Goal: Task Accomplishment & Management: Use online tool/utility

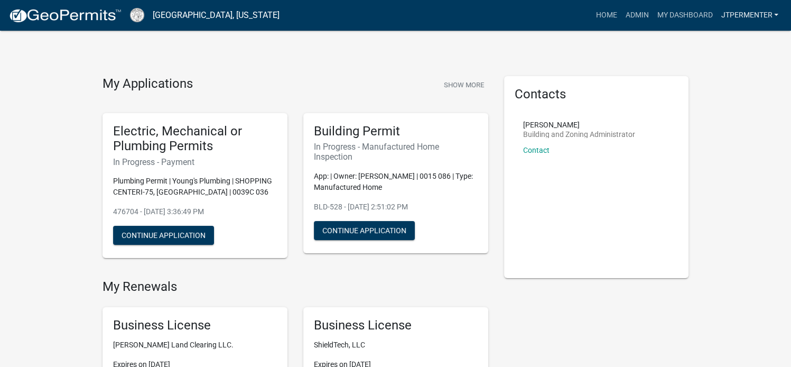
click at [725, 19] on link "jtpermenter" at bounding box center [750, 15] width 66 height 20
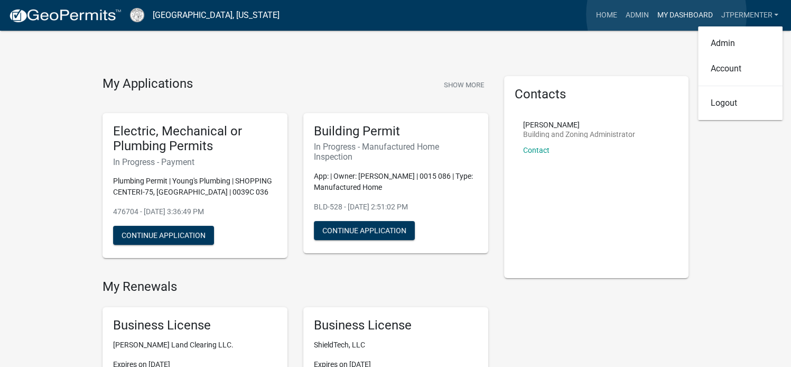
click at [666, 14] on link "My Dashboard" at bounding box center [685, 15] width 64 height 20
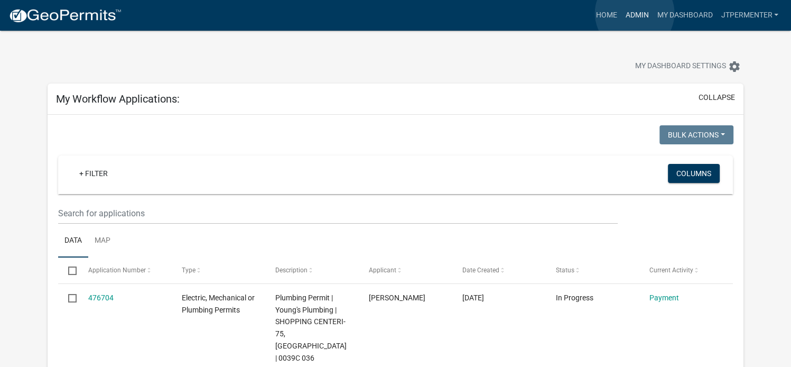
click at [635, 13] on link "Admin" at bounding box center [637, 15] width 32 height 20
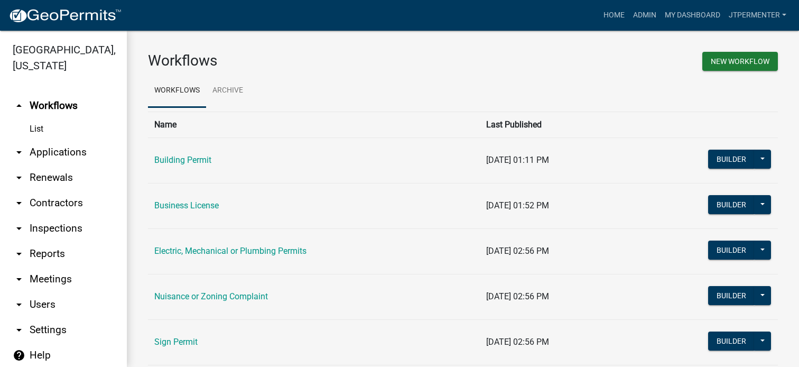
click at [48, 241] on link "arrow_drop_down Reports" at bounding box center [63, 253] width 127 height 25
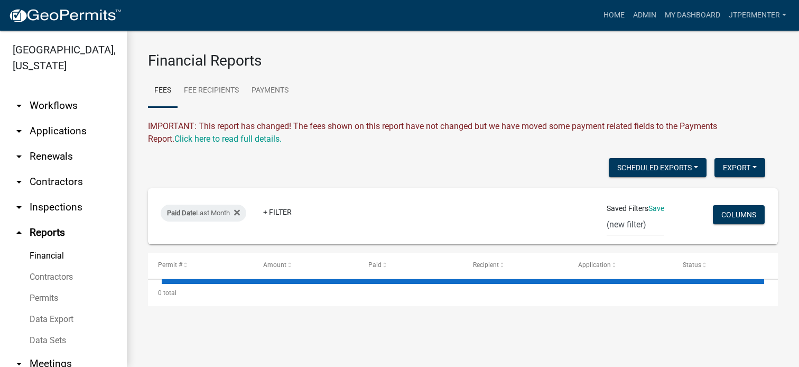
click at [54, 255] on link "Financial" at bounding box center [63, 255] width 127 height 21
click at [55, 256] on link "Financial" at bounding box center [63, 255] width 127 height 21
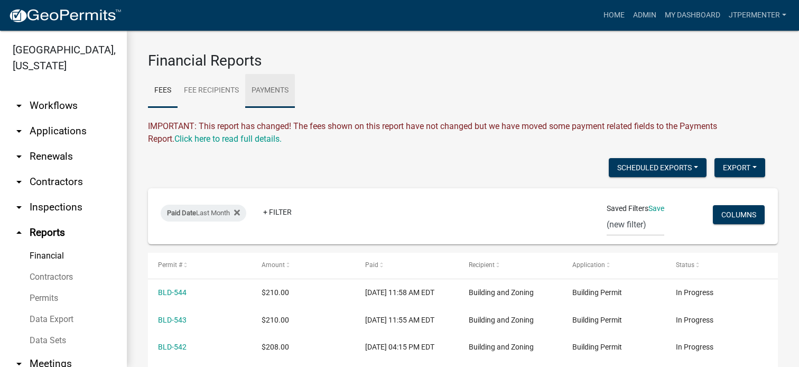
click at [264, 91] on link "Payments" at bounding box center [270, 91] width 50 height 34
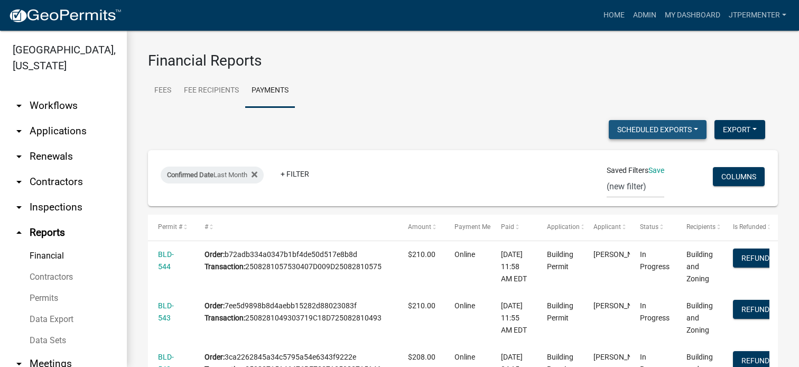
click at [642, 127] on button "Scheduled Exports" at bounding box center [658, 129] width 98 height 19
click at [573, 188] on div "Confirmed Date Last Month + Filter Saved Filters Save (new filter) Columns" at bounding box center [463, 178] width 620 height 56
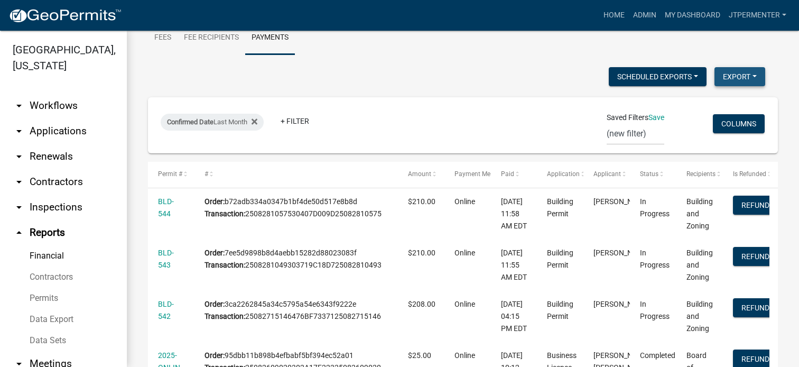
click at [720, 78] on button "Export" at bounding box center [740, 76] width 51 height 19
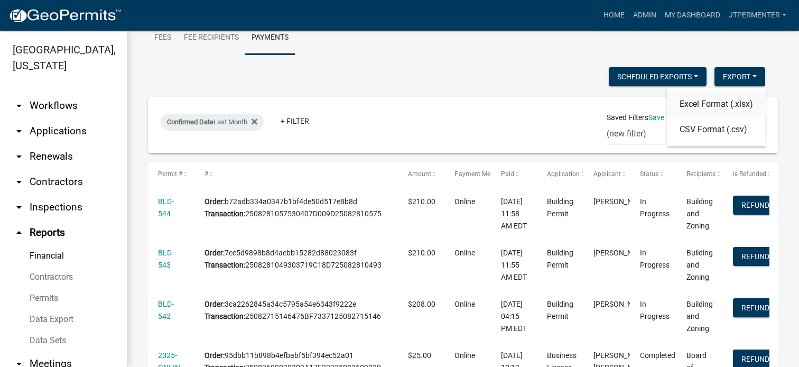
click at [698, 107] on button "Excel Format (.xlsx)" at bounding box center [716, 103] width 99 height 25
